Goal: Transaction & Acquisition: Download file/media

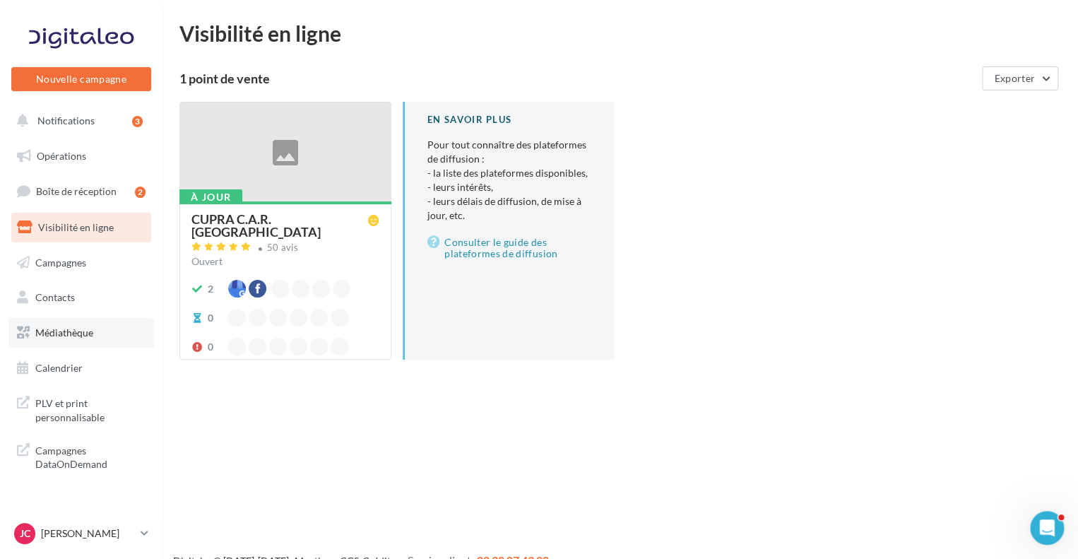
click at [76, 331] on span "Médiathèque" at bounding box center [64, 333] width 58 height 12
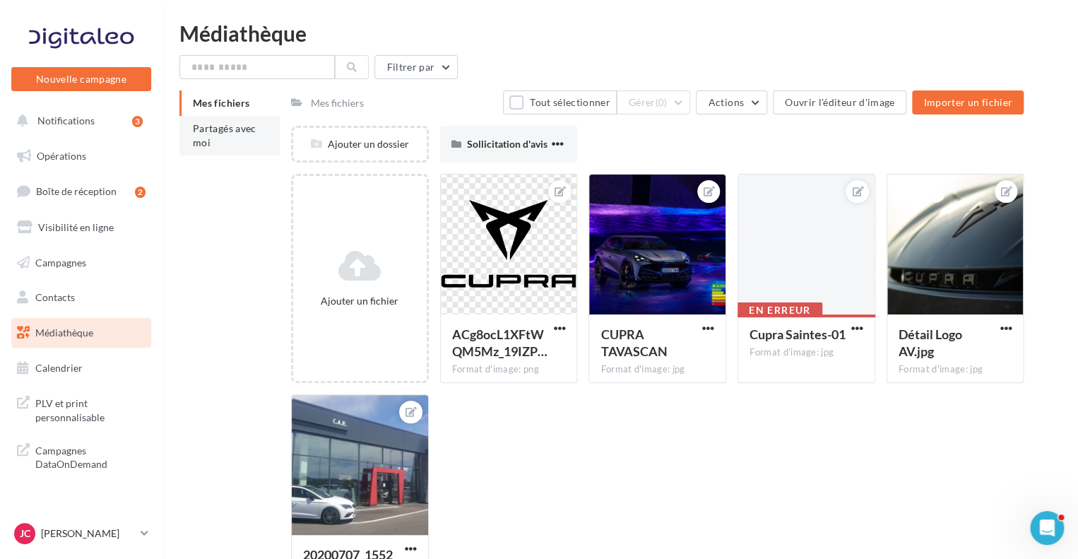
click at [230, 124] on span "Partagés avec moi" at bounding box center [225, 135] width 64 height 26
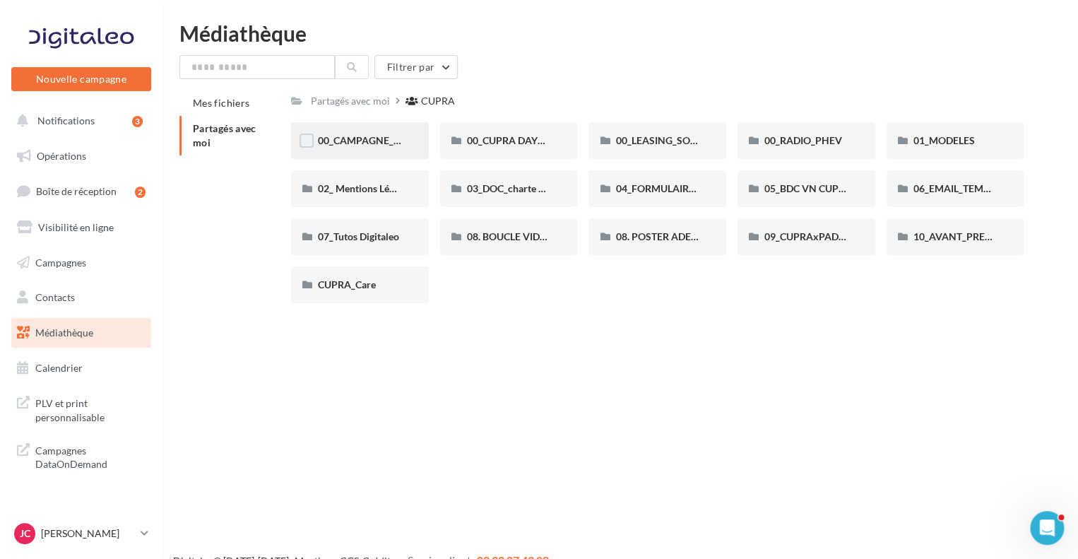
click at [399, 131] on div "00_CAMPAGNE_SEPTEMBRE" at bounding box center [360, 140] width 138 height 37
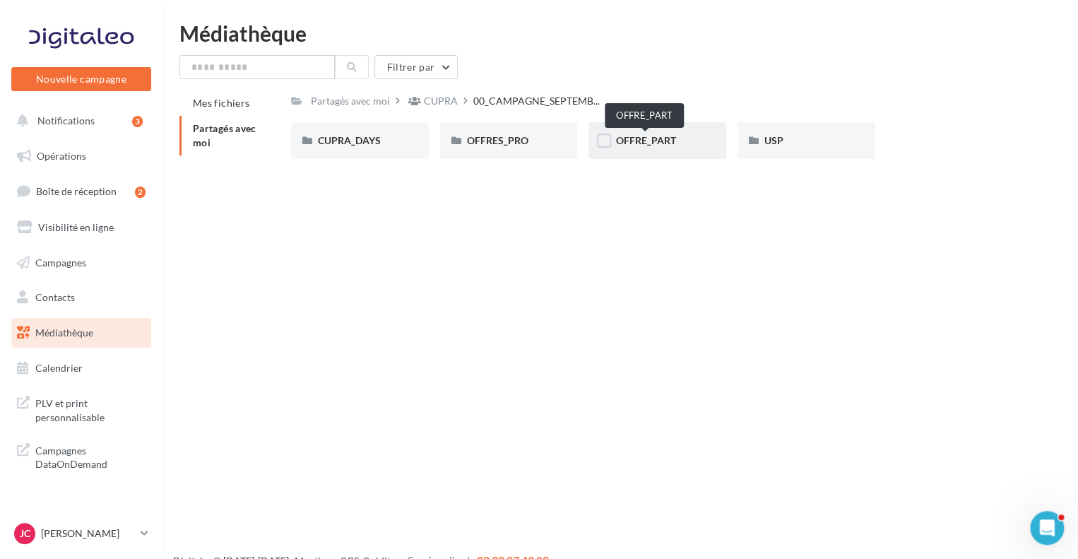
click at [639, 143] on span "OFFRE_PART" at bounding box center [646, 140] width 60 height 12
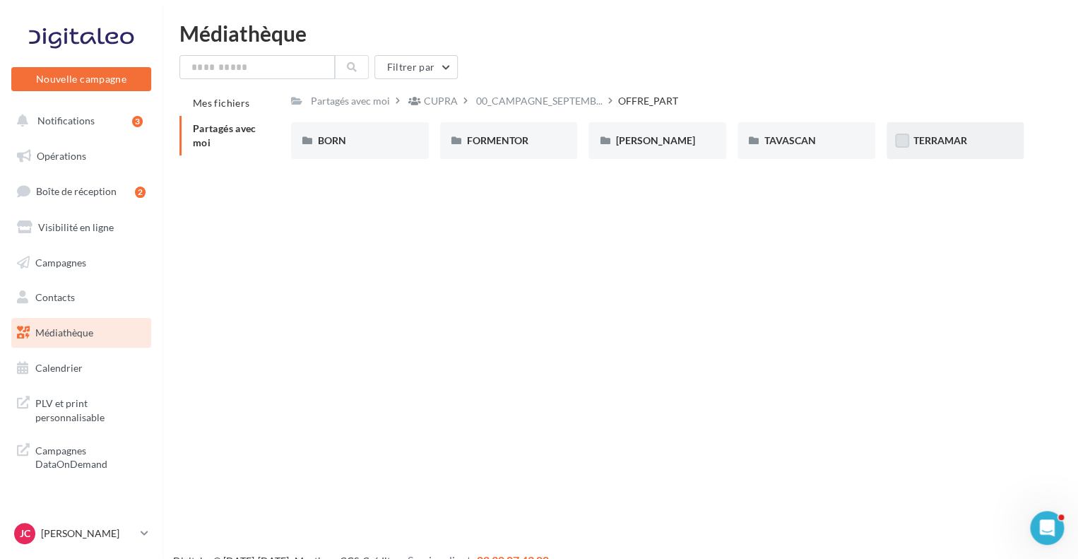
click at [907, 142] on label at bounding box center [902, 141] width 14 height 14
click at [957, 143] on span "TERRAMAR" at bounding box center [941, 140] width 54 height 12
click at [950, 141] on span "TERRAMAR" at bounding box center [941, 140] width 54 height 12
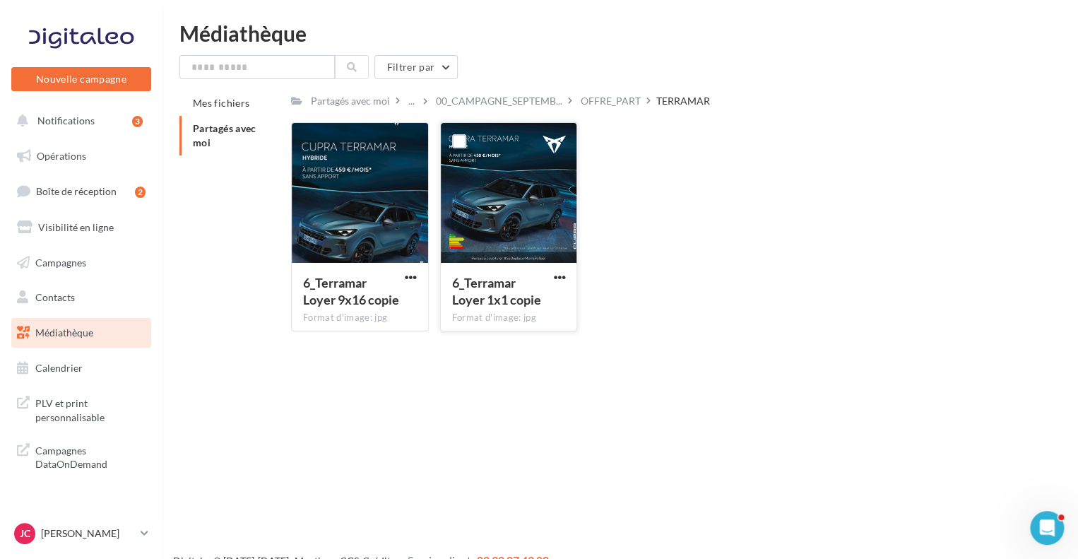
click at [563, 269] on div "6_Terramar [PERSON_NAME] 1x1 copie Format d'image: jpg" at bounding box center [509, 296] width 136 height 66
click at [563, 273] on span "button" at bounding box center [559, 277] width 12 height 12
click at [482, 307] on button "Télécharger" at bounding box center [497, 305] width 141 height 37
click at [598, 104] on div "OFFRE_PART" at bounding box center [611, 101] width 60 height 14
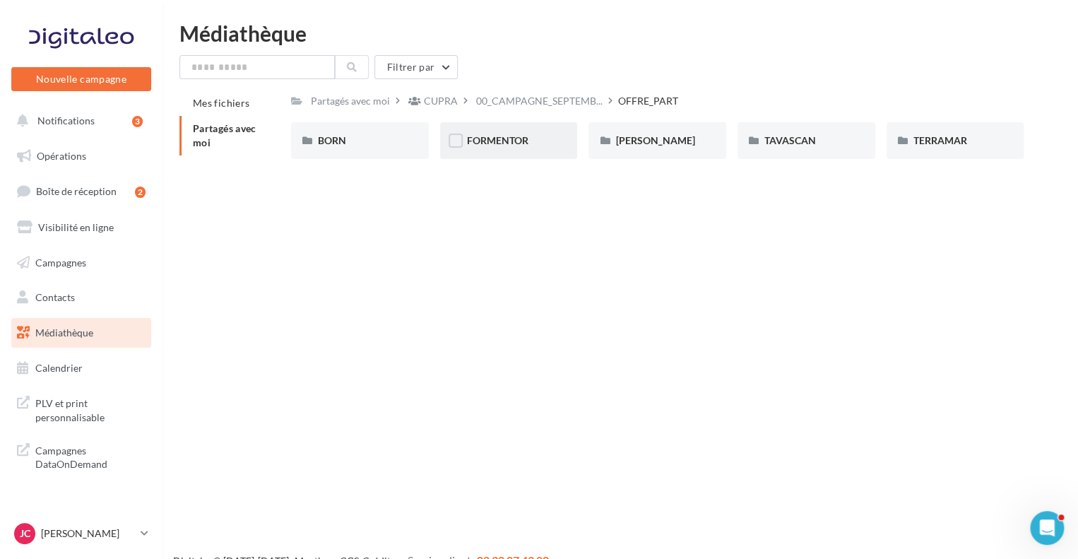
click at [524, 136] on span "FORMENTOR" at bounding box center [497, 140] width 61 height 12
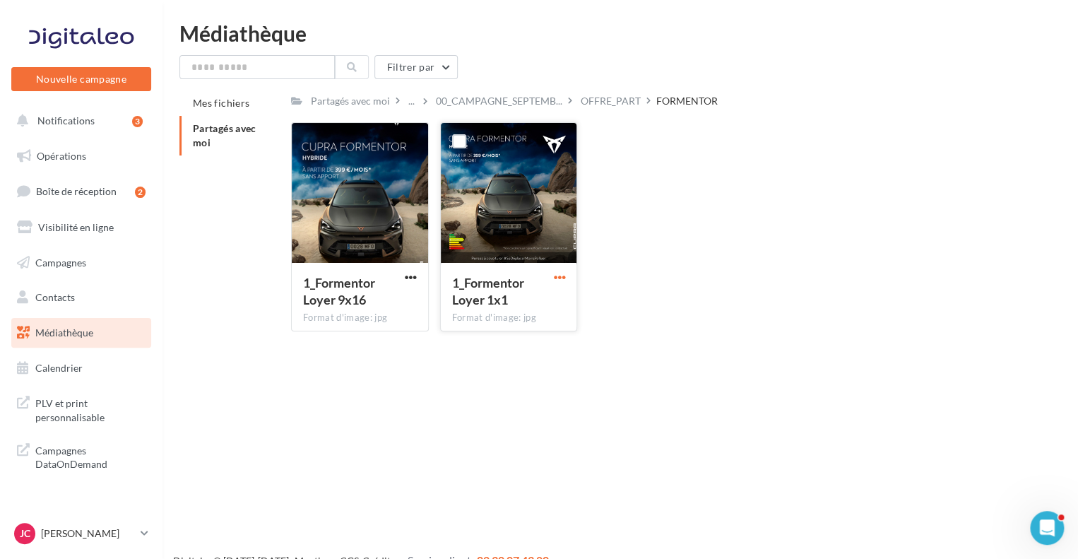
click at [559, 278] on span "button" at bounding box center [559, 277] width 12 height 12
click at [486, 307] on button "Télécharger" at bounding box center [497, 305] width 141 height 37
